Goal: Information Seeking & Learning: Learn about a topic

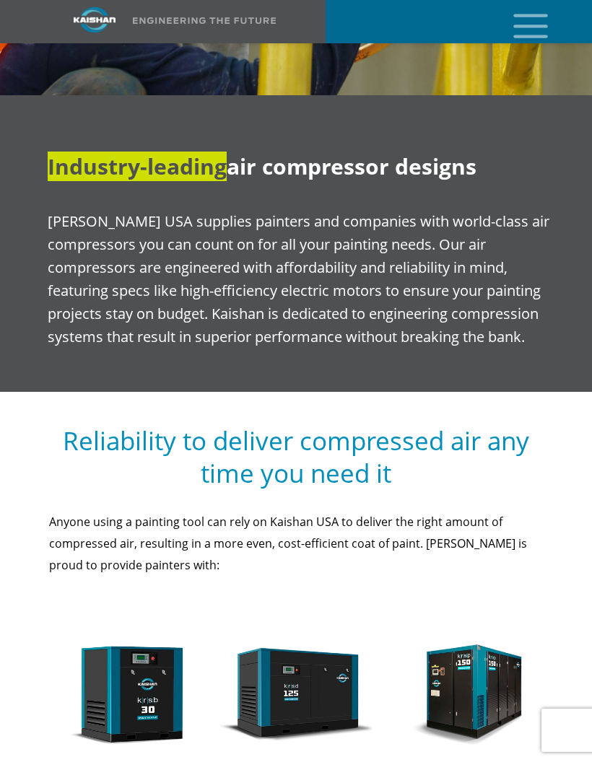
scroll to position [1113, 0]
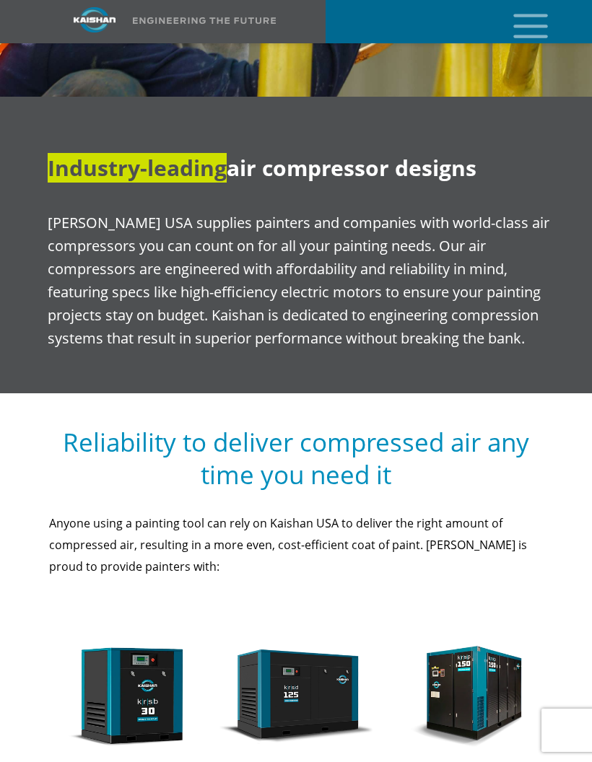
click at [533, 22] on icon "mobile menu" at bounding box center [531, 24] width 46 height 45
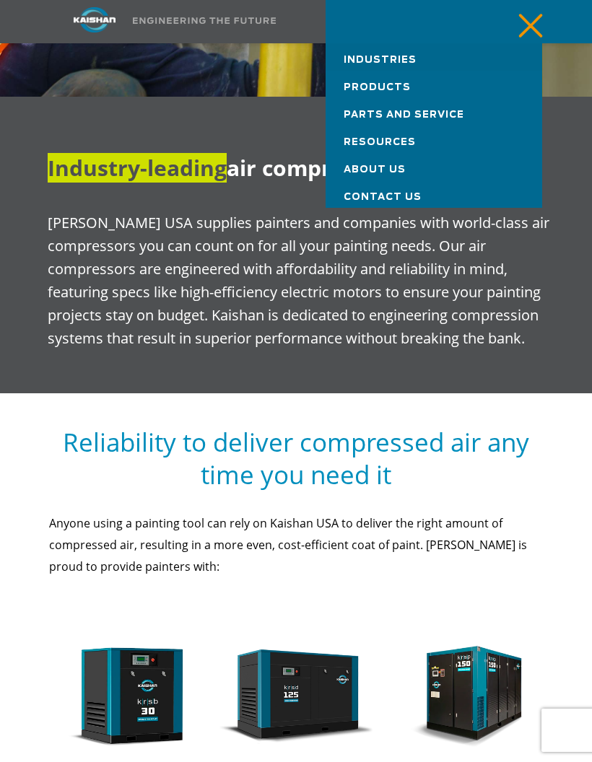
click at [383, 48] on link "Industries" at bounding box center [434, 56] width 217 height 27
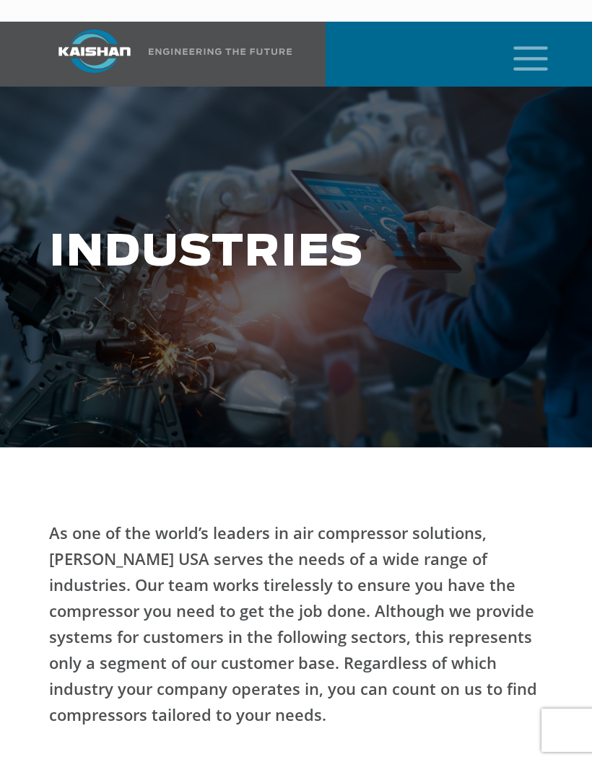
click at [538, 35] on icon "mobile menu" at bounding box center [531, 57] width 46 height 45
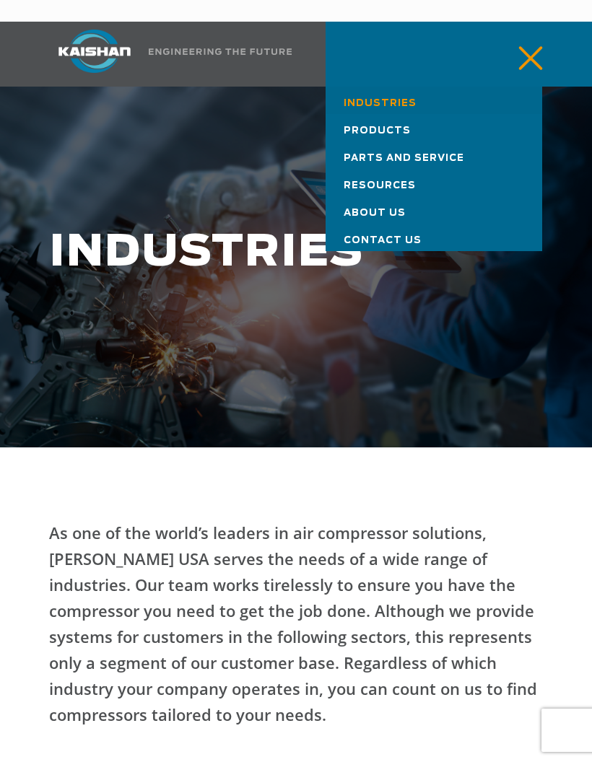
click at [382, 126] on span "Products" at bounding box center [377, 130] width 67 height 9
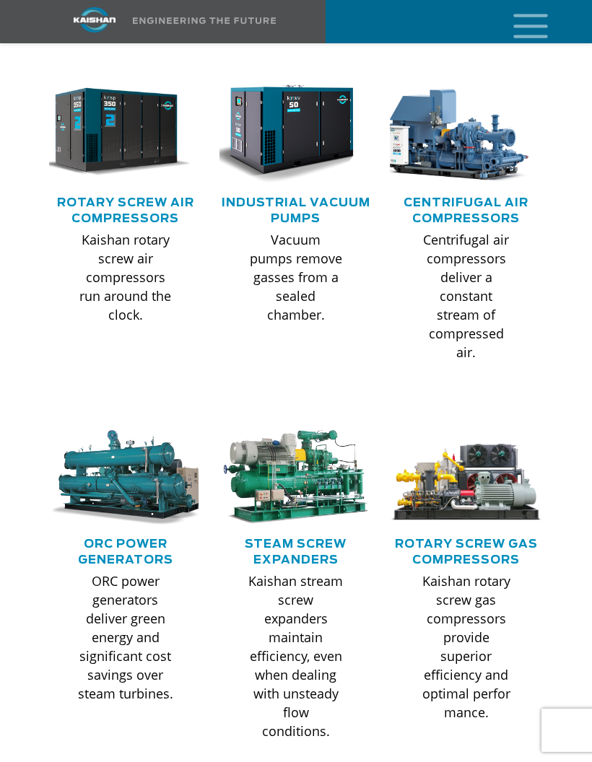
scroll to position [843, 0]
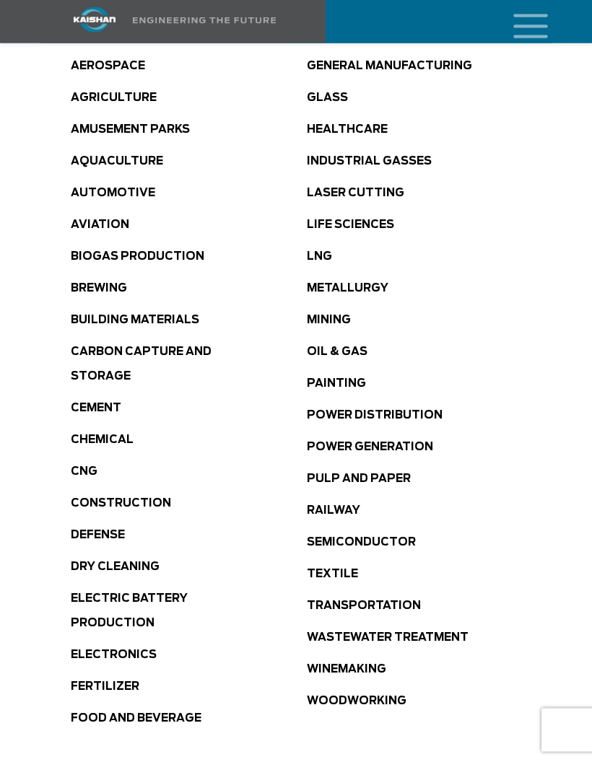
scroll to position [804, 0]
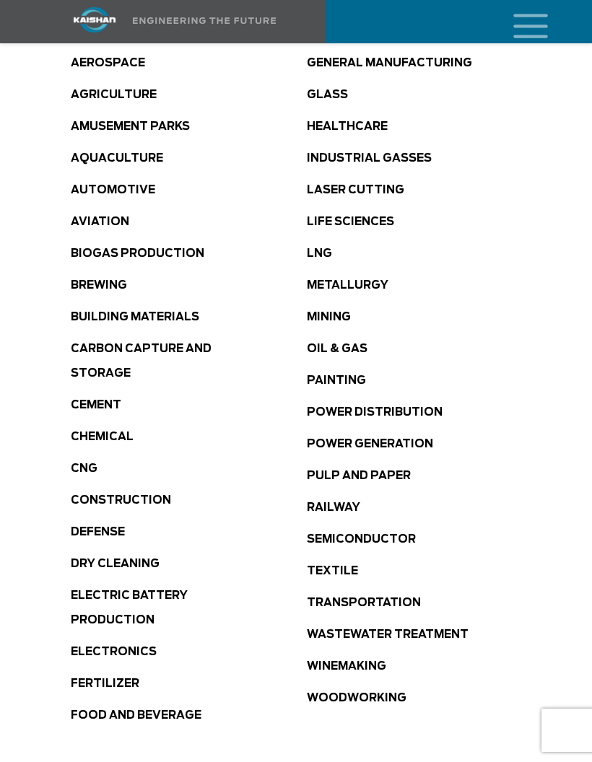
click at [360, 121] on link "Healthcare" at bounding box center [347, 126] width 81 height 11
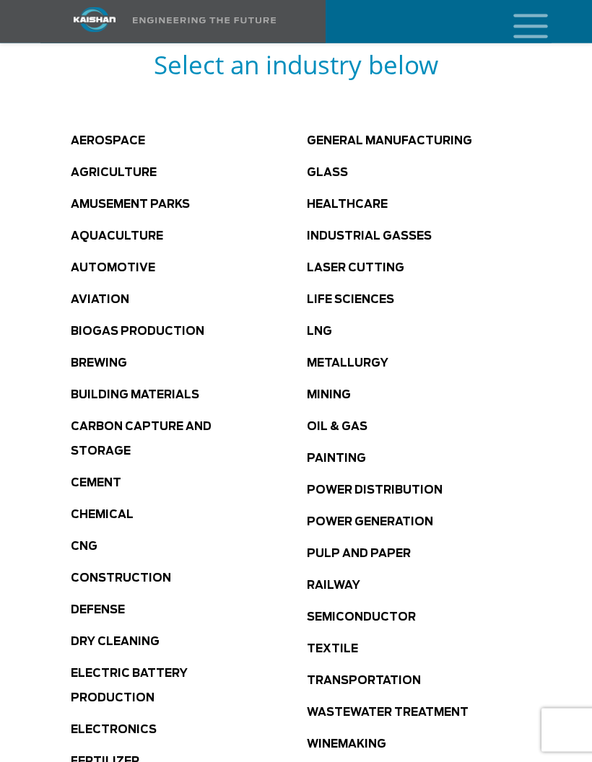
scroll to position [726, 0]
click at [361, 128] on li "General Manufacturing" at bounding box center [425, 140] width 236 height 25
click at [361, 136] on link "General Manufacturing" at bounding box center [389, 141] width 165 height 11
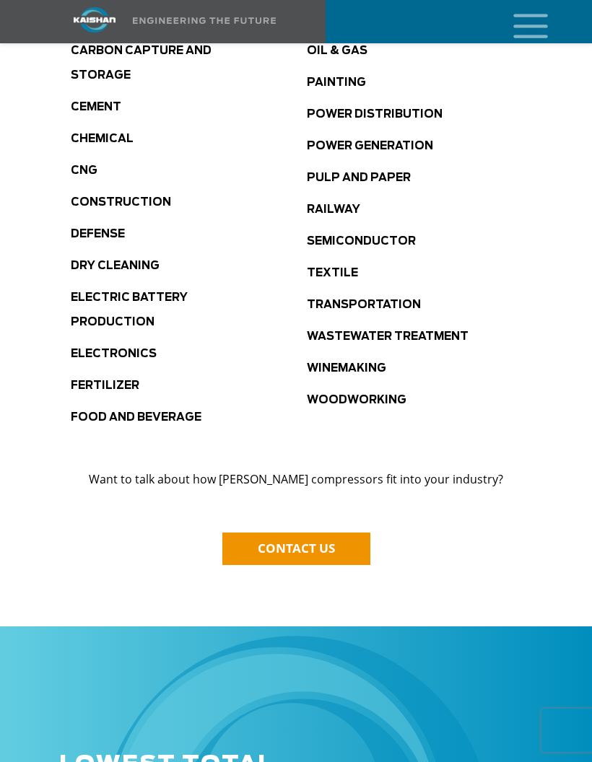
scroll to position [1103, 0]
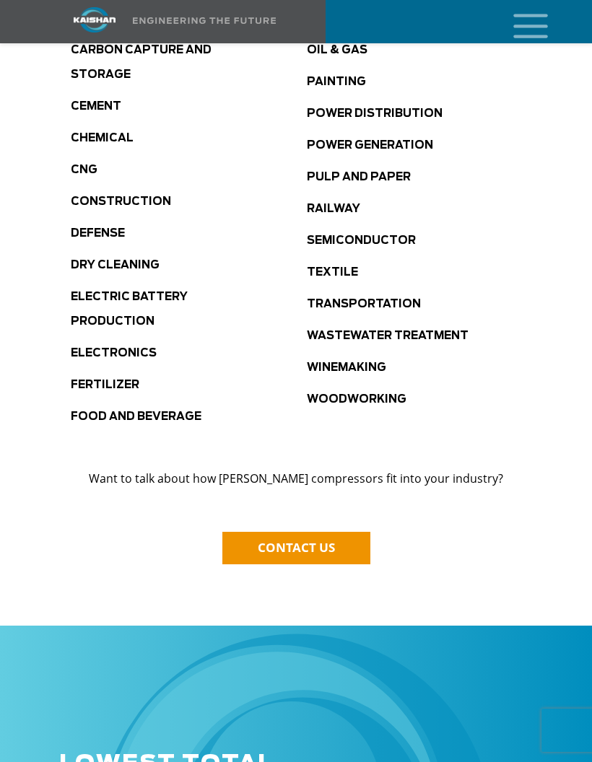
click at [173, 292] on link "Electric Battery Production" at bounding box center [129, 309] width 117 height 35
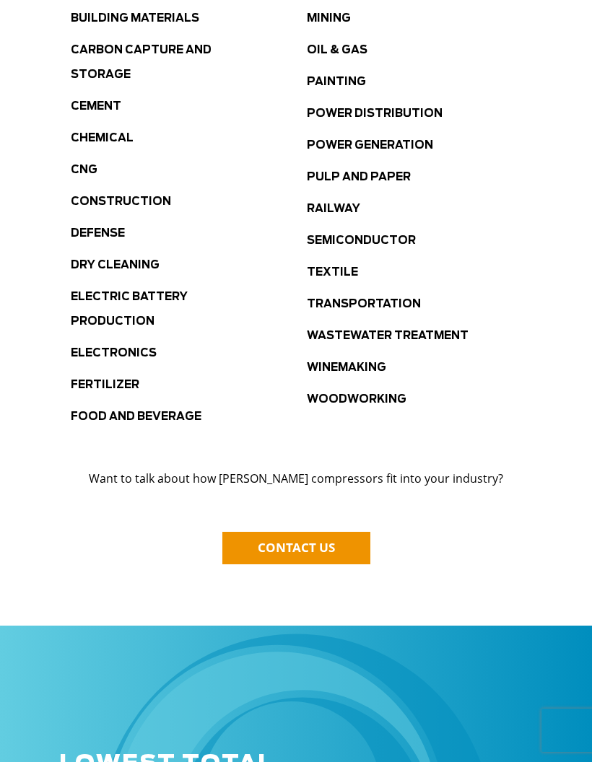
scroll to position [1161, 0]
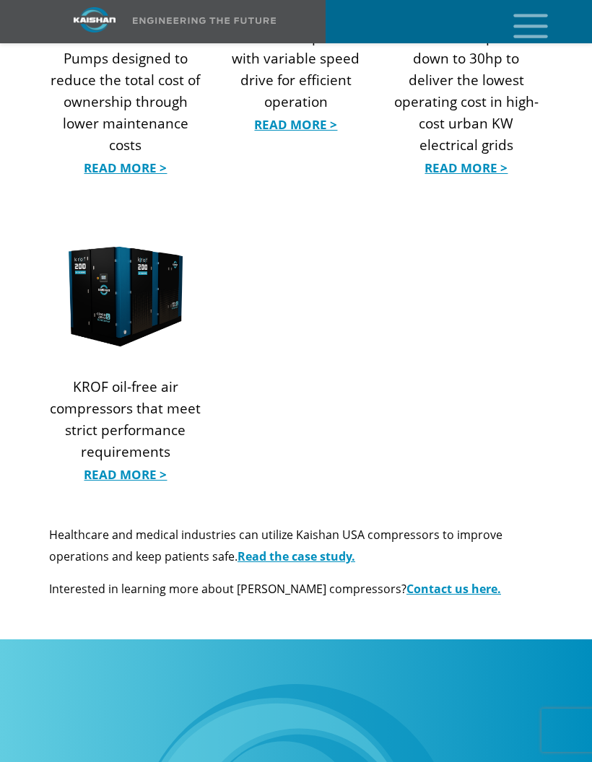
scroll to position [1850, 0]
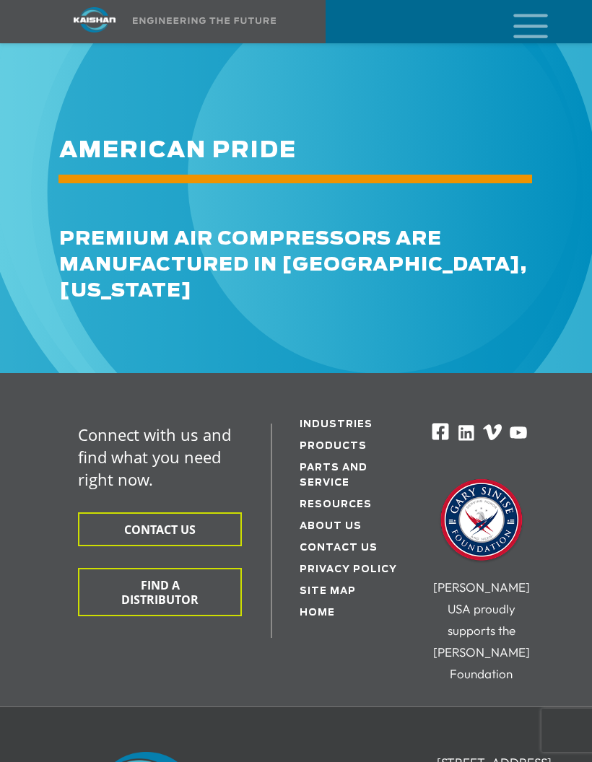
scroll to position [2714, 0]
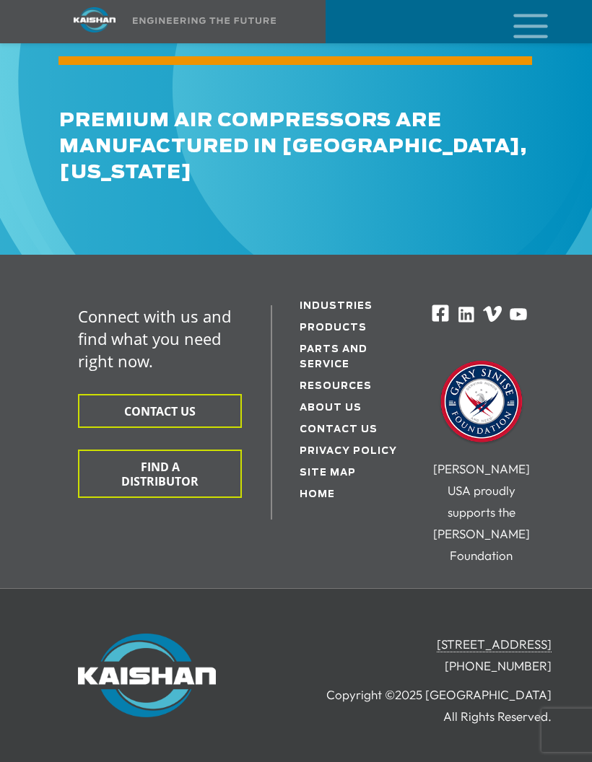
click at [116, 450] on button "FIND A DISTRIBUTOR" at bounding box center [160, 474] width 164 height 48
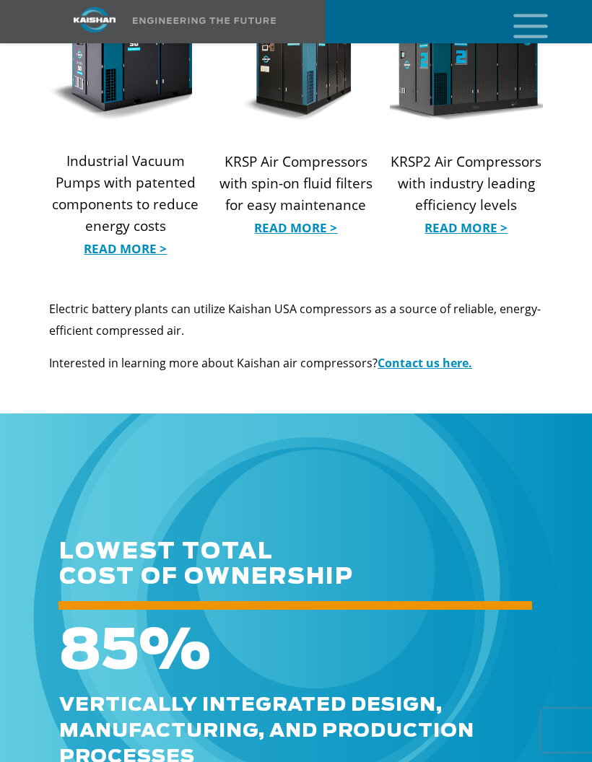
scroll to position [1706, 0]
